Goal: Information Seeking & Learning: Learn about a topic

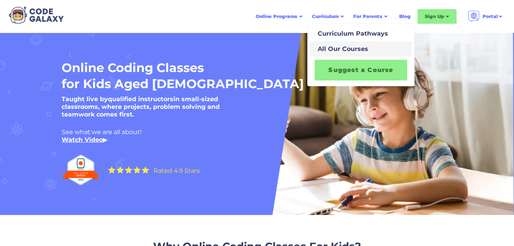
click at [327, 49] on div "All Our Courses" at bounding box center [341, 48] width 54 height 9
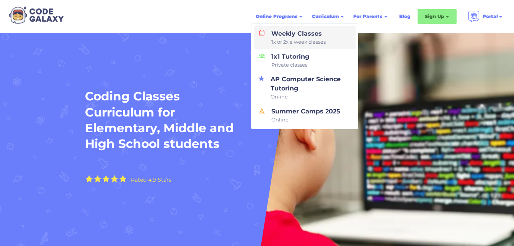
click at [305, 34] on div "Weekly Classes 1x or 2x a week classes" at bounding box center [296, 37] width 57 height 17
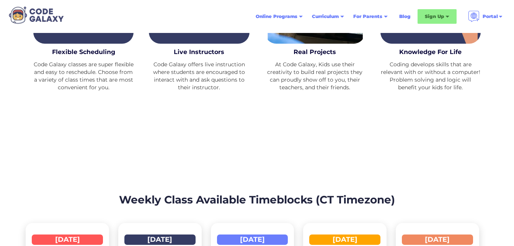
scroll to position [956, 0]
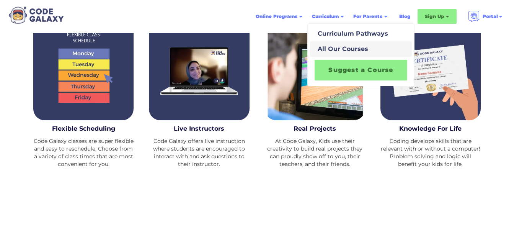
click at [335, 44] on link "All Our Courses" at bounding box center [361, 48] width 102 height 15
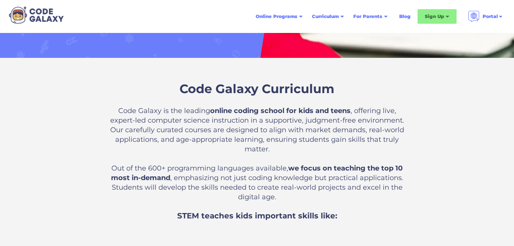
scroll to position [153, 0]
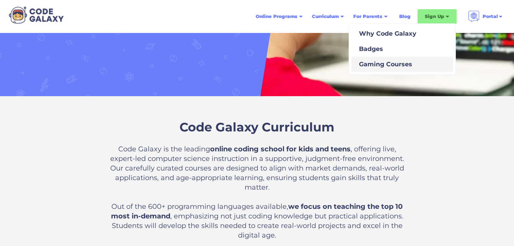
click at [391, 67] on div "Gaming Courses" at bounding box center [384, 64] width 56 height 9
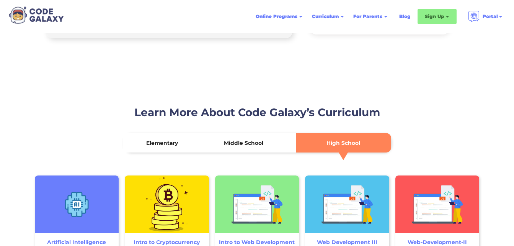
scroll to position [1109, 0]
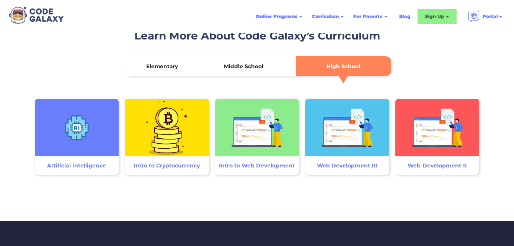
click at [171, 69] on div "Elementary" at bounding box center [162, 66] width 32 height 8
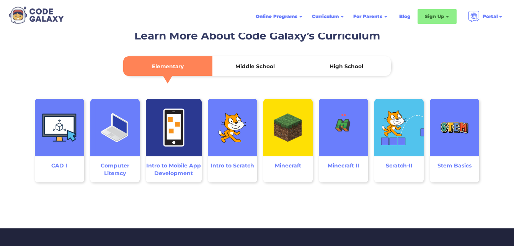
click at [249, 67] on div "Middle School" at bounding box center [254, 66] width 39 height 8
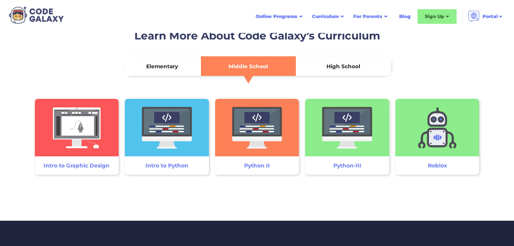
click at [153, 65] on div "Elementary" at bounding box center [162, 66] width 32 height 8
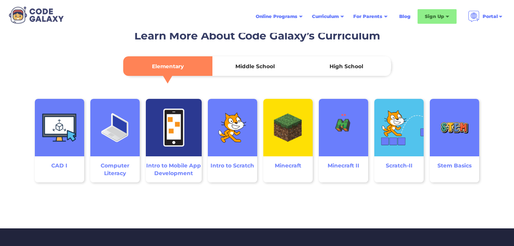
click at [288, 129] on img at bounding box center [287, 127] width 49 height 57
click at [287, 164] on div "Minecraft" at bounding box center [288, 165] width 26 height 8
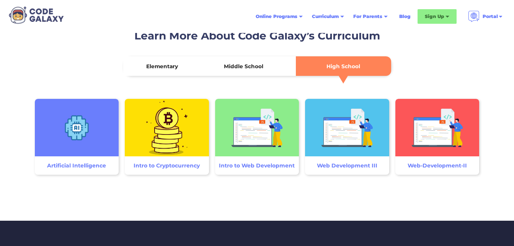
click at [246, 72] on link "Middle School" at bounding box center [248, 66] width 95 height 20
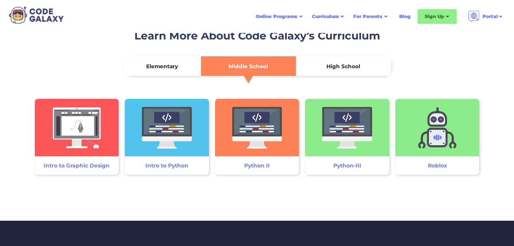
click at [82, 129] on img at bounding box center [77, 127] width 84 height 57
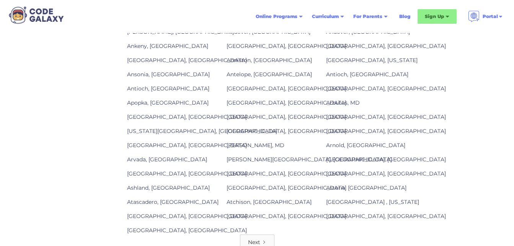
scroll to position [765, 0]
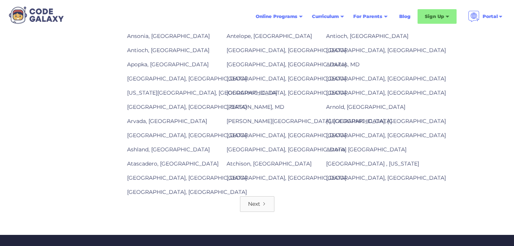
click at [331, 178] on link "[GEOGRAPHIC_DATA], [GEOGRAPHIC_DATA]" at bounding box center [386, 177] width 120 height 7
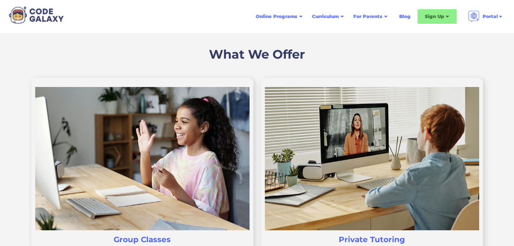
scroll to position [306, 0]
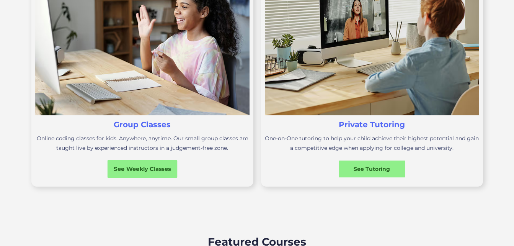
click at [146, 163] on div "See Weekly Classes" at bounding box center [142, 169] width 70 height 18
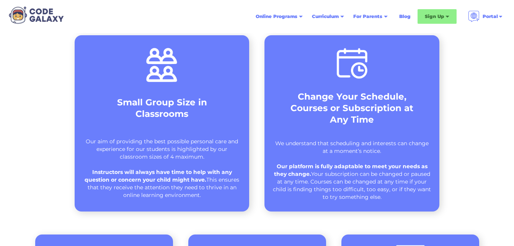
scroll to position [421, 0]
